Goal: Task Accomplishment & Management: Use online tool/utility

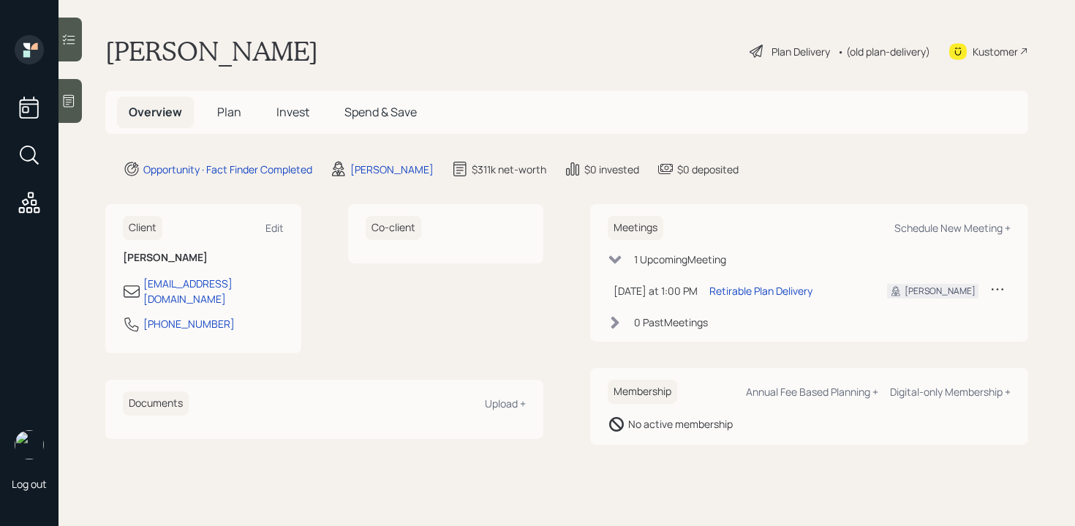
click at [782, 45] on div "Plan Delivery" at bounding box center [801, 51] width 59 height 15
click at [233, 108] on span "Plan" at bounding box center [229, 112] width 24 height 16
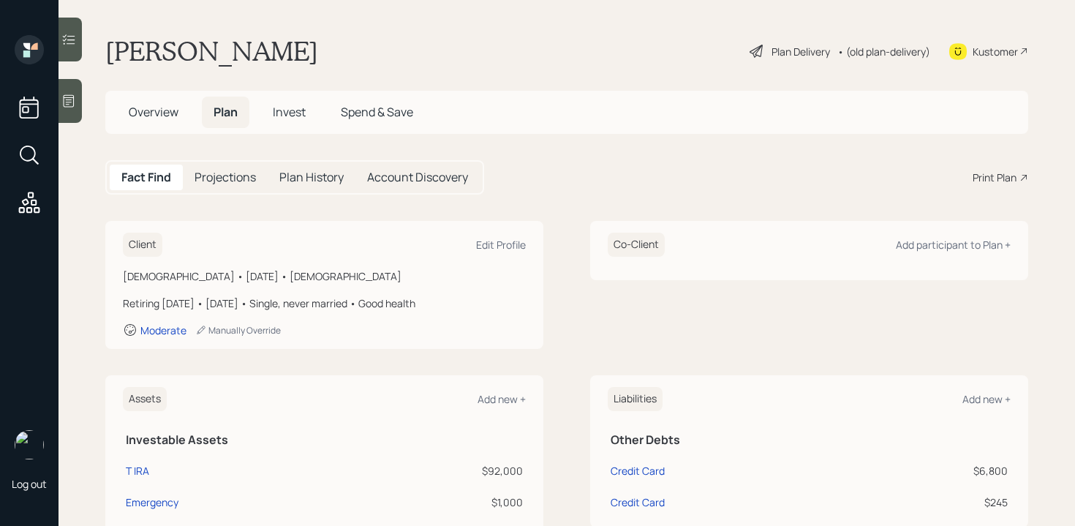
click at [1001, 181] on div "Print Plan" at bounding box center [995, 177] width 44 height 15
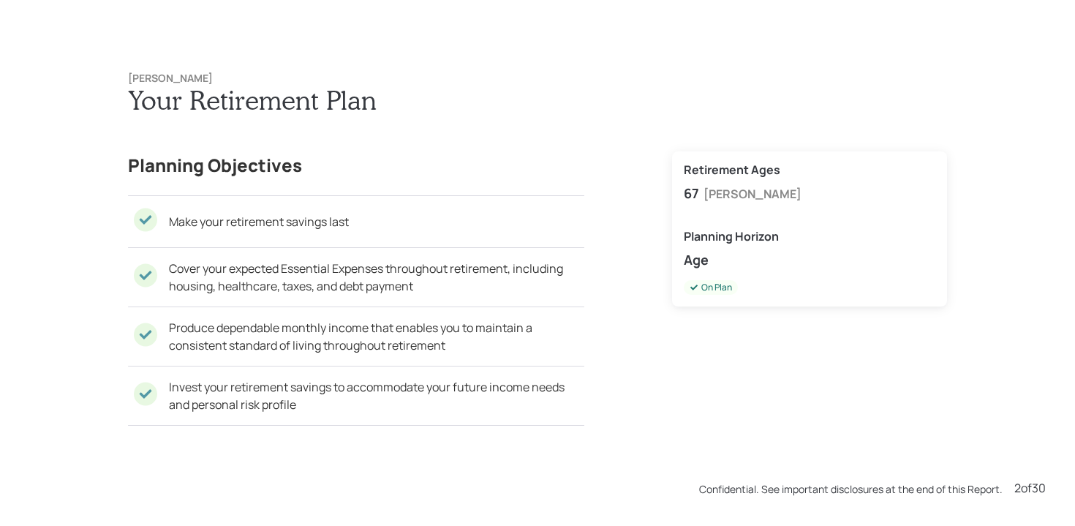
scroll to position [1052, 0]
